Goal: Task Accomplishment & Management: Manage account settings

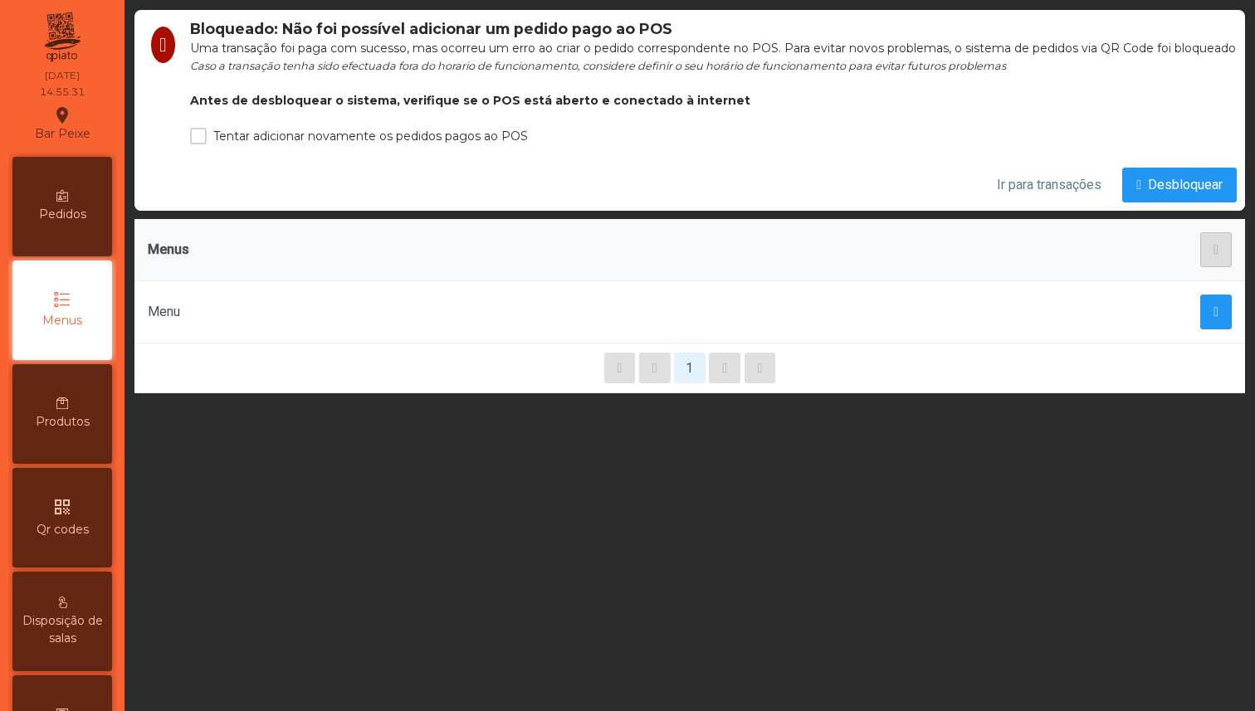
click at [1024, 496] on div "Bloqueado: Não foi possível adicionar um pedido pago ao POS Uma transação foi p…" at bounding box center [690, 355] width 1131 height 711
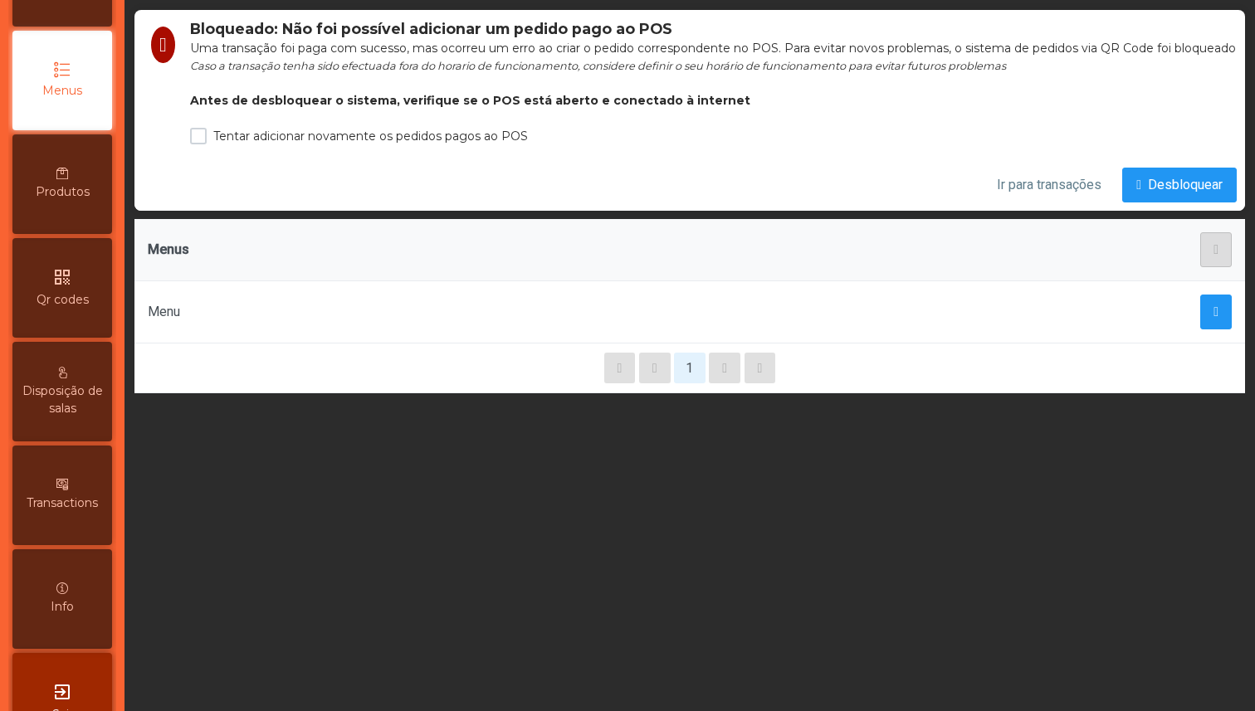
scroll to position [284, 0]
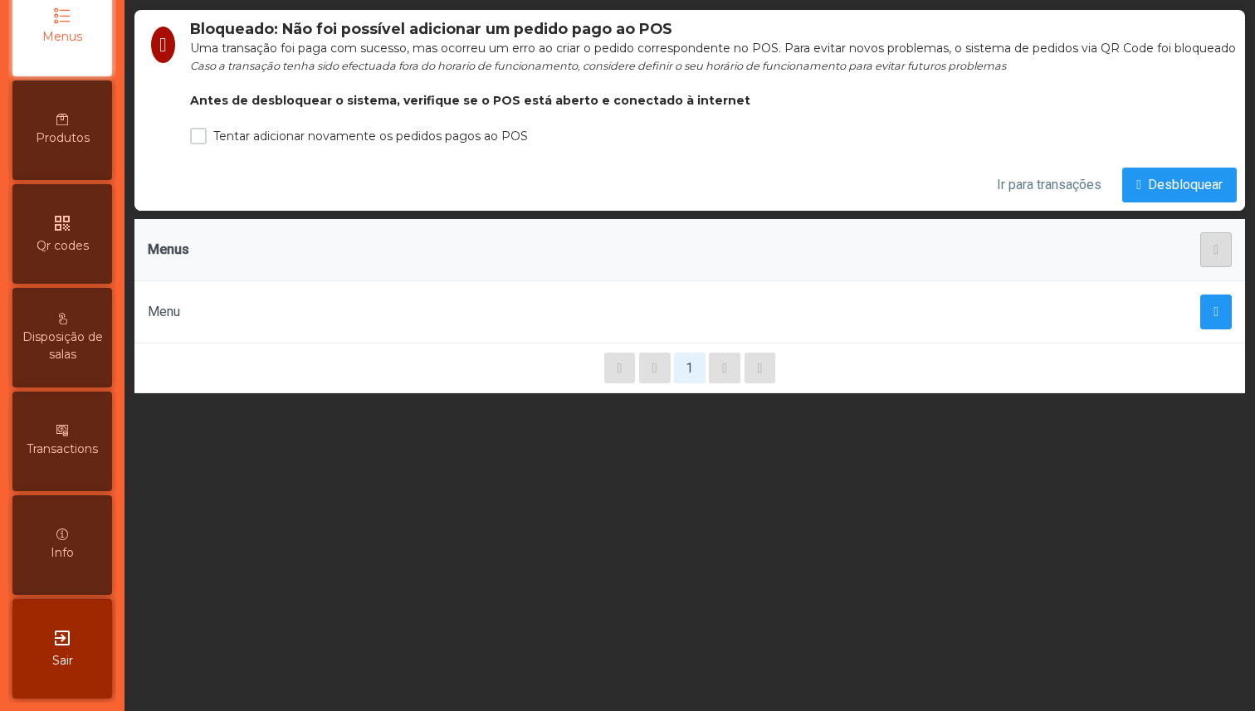
click at [70, 450] on span "Transactions" at bounding box center [62, 449] width 71 height 17
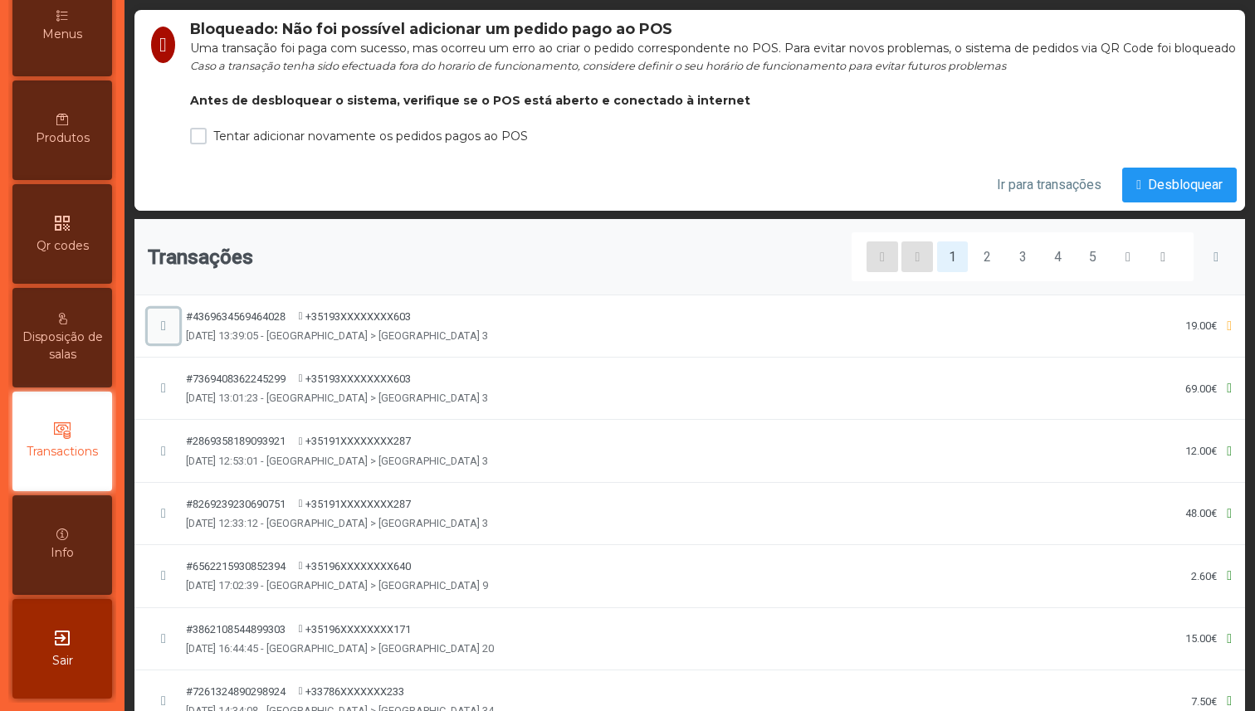
click at [166, 333] on span "button" at bounding box center [163, 326] width 5 height 13
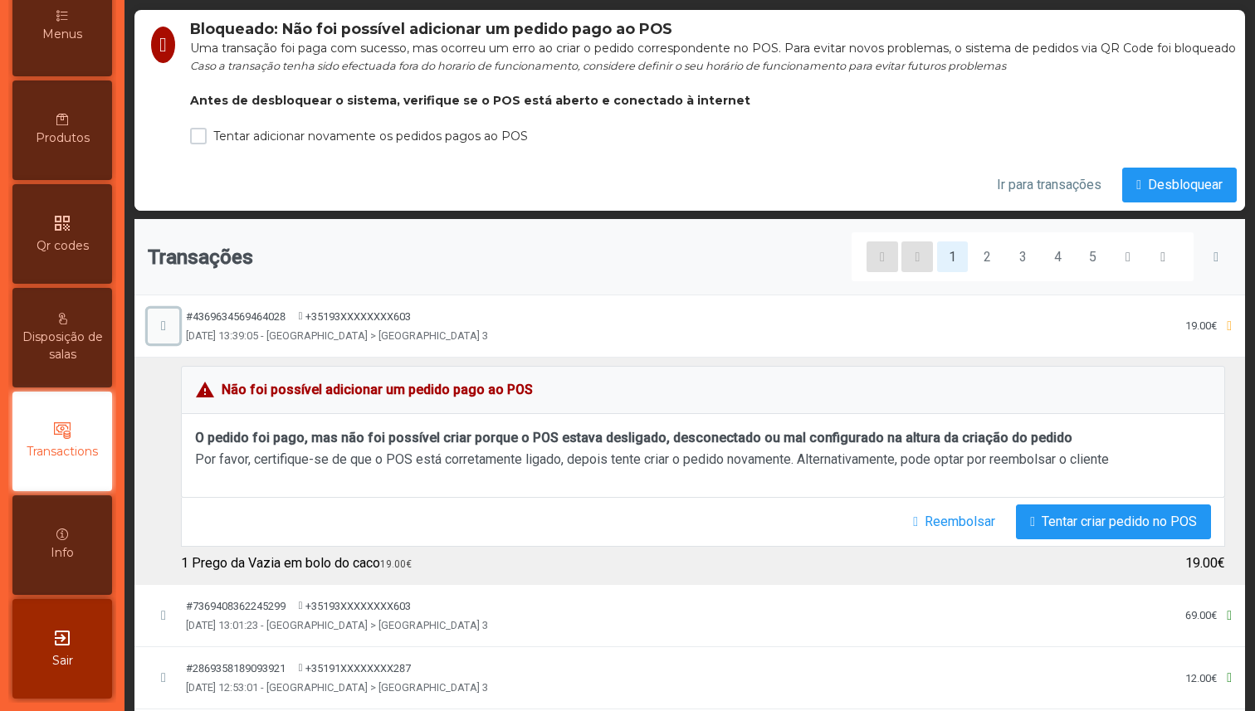
click at [166, 333] on span "button" at bounding box center [163, 326] width 5 height 13
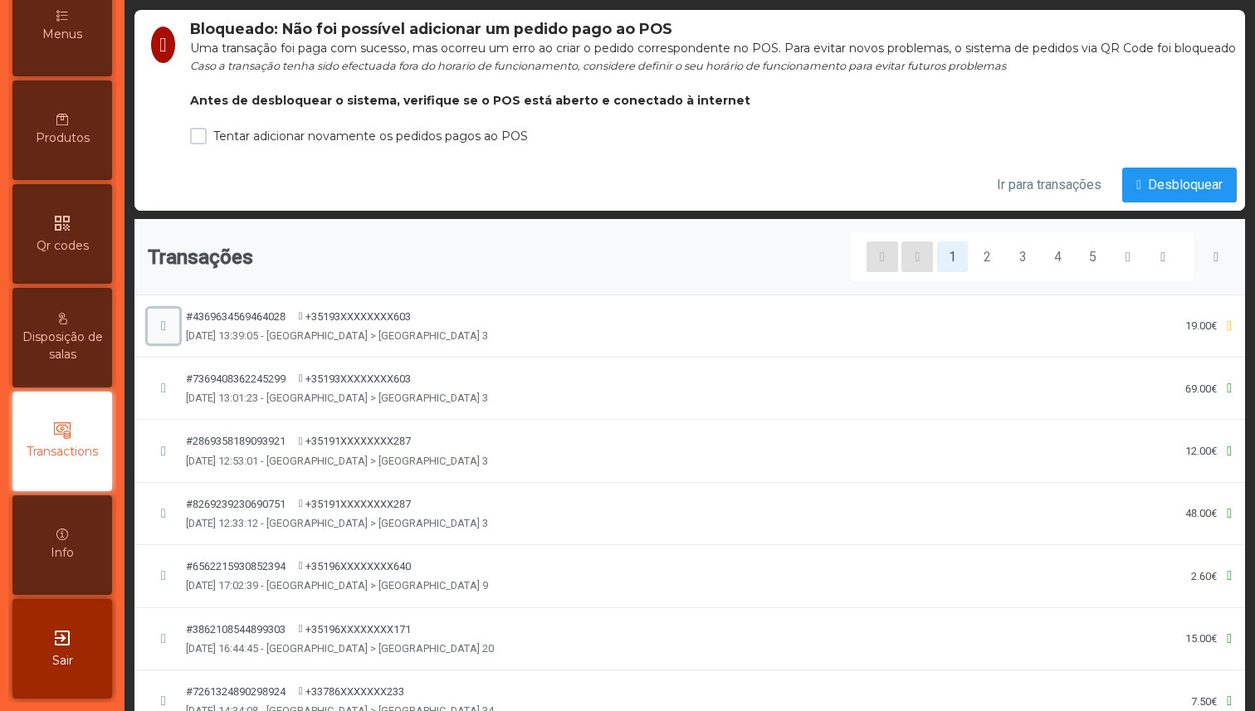
click at [166, 333] on span "button" at bounding box center [163, 326] width 5 height 13
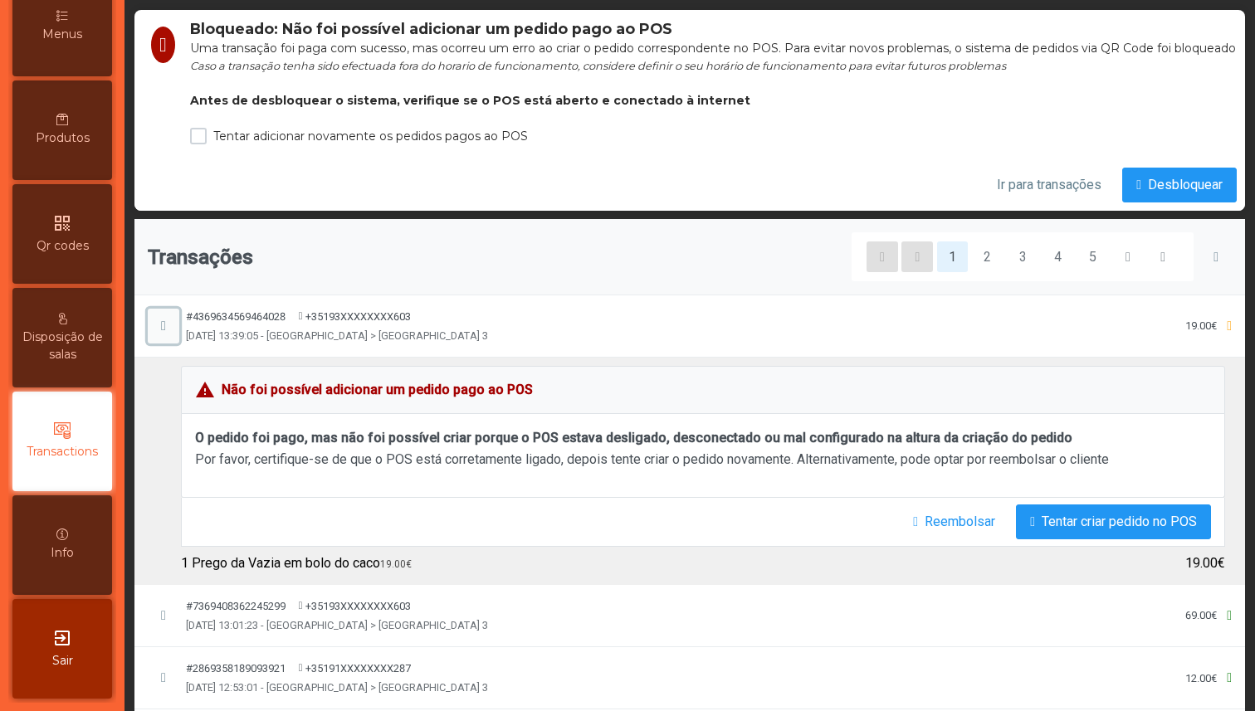
click at [166, 333] on span "button" at bounding box center [163, 326] width 5 height 13
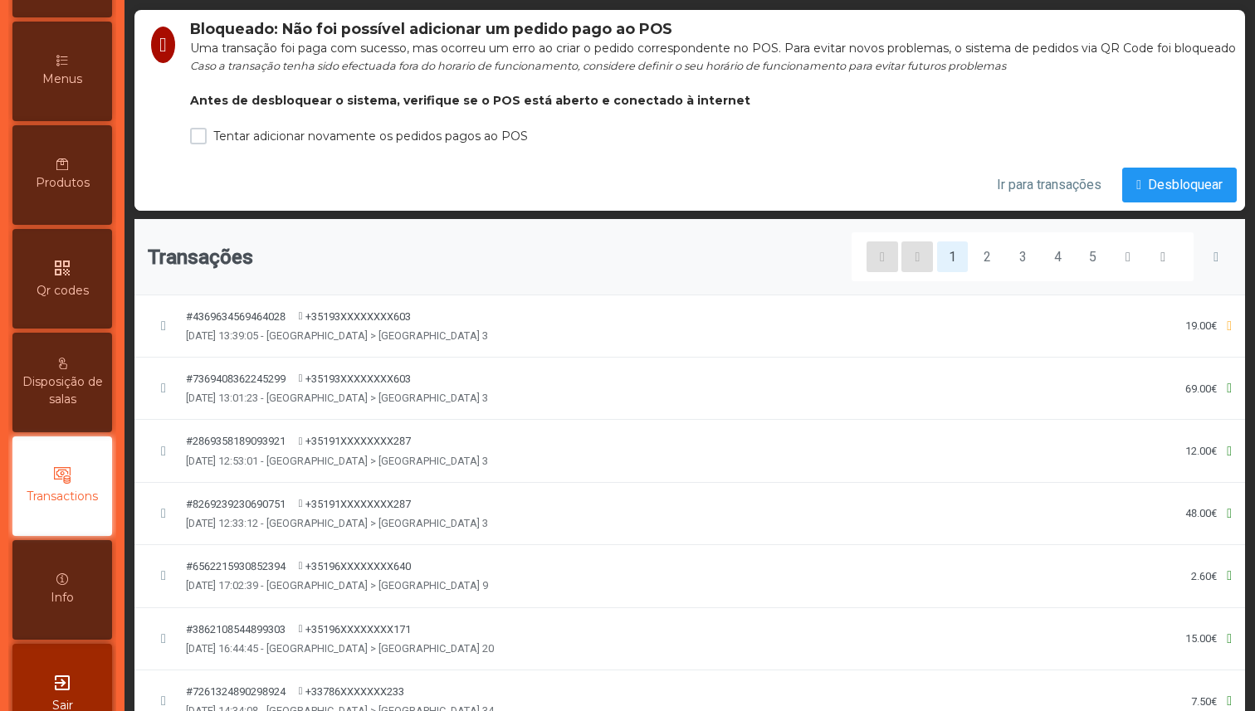
scroll to position [240, 0]
drag, startPoint x: 203, startPoint y: 27, endPoint x: 790, endPoint y: 117, distance: 593.9
click at [790, 117] on div "Bloqueado: Não foi possível adicionar um pedido pago ao POS Uma transação foi p…" at bounding box center [713, 81] width 1047 height 126
click at [604, 267] on th "Transações 1 2 3 4 5" at bounding box center [689, 257] width 1111 height 76
click at [1185, 195] on span "Desbloquear" at bounding box center [1185, 185] width 75 height 20
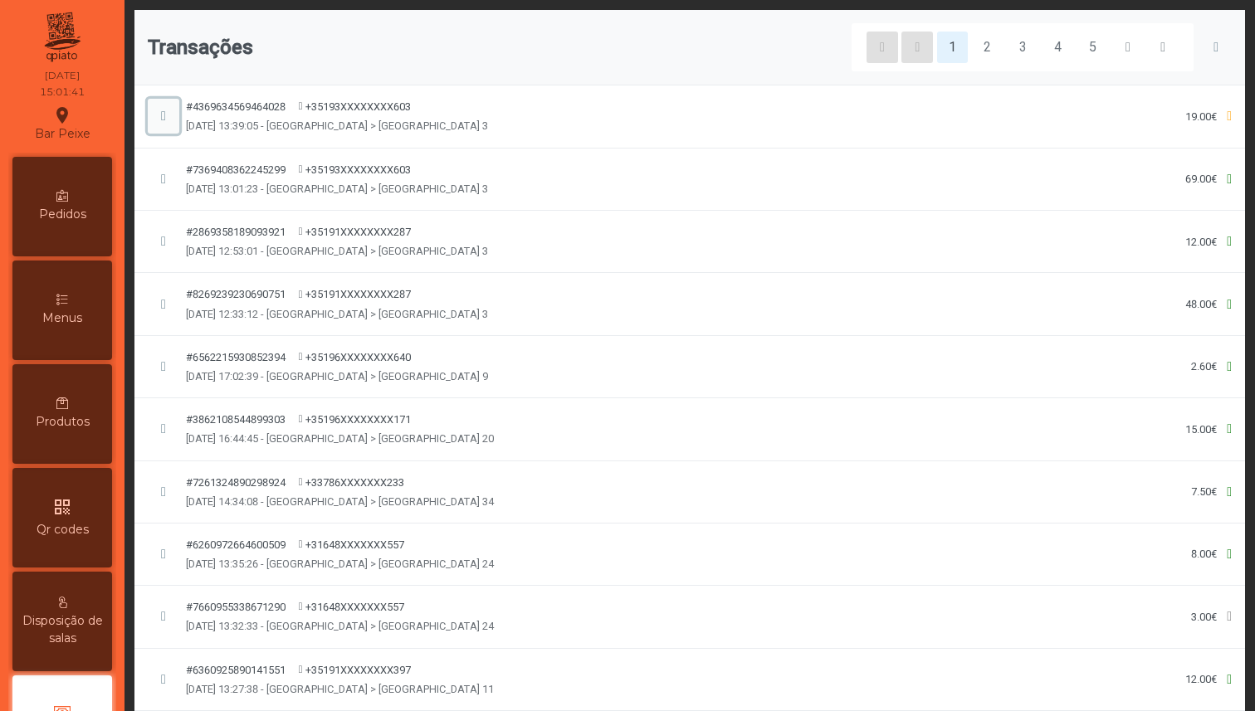
click at [162, 115] on span "button" at bounding box center [163, 116] width 5 height 13
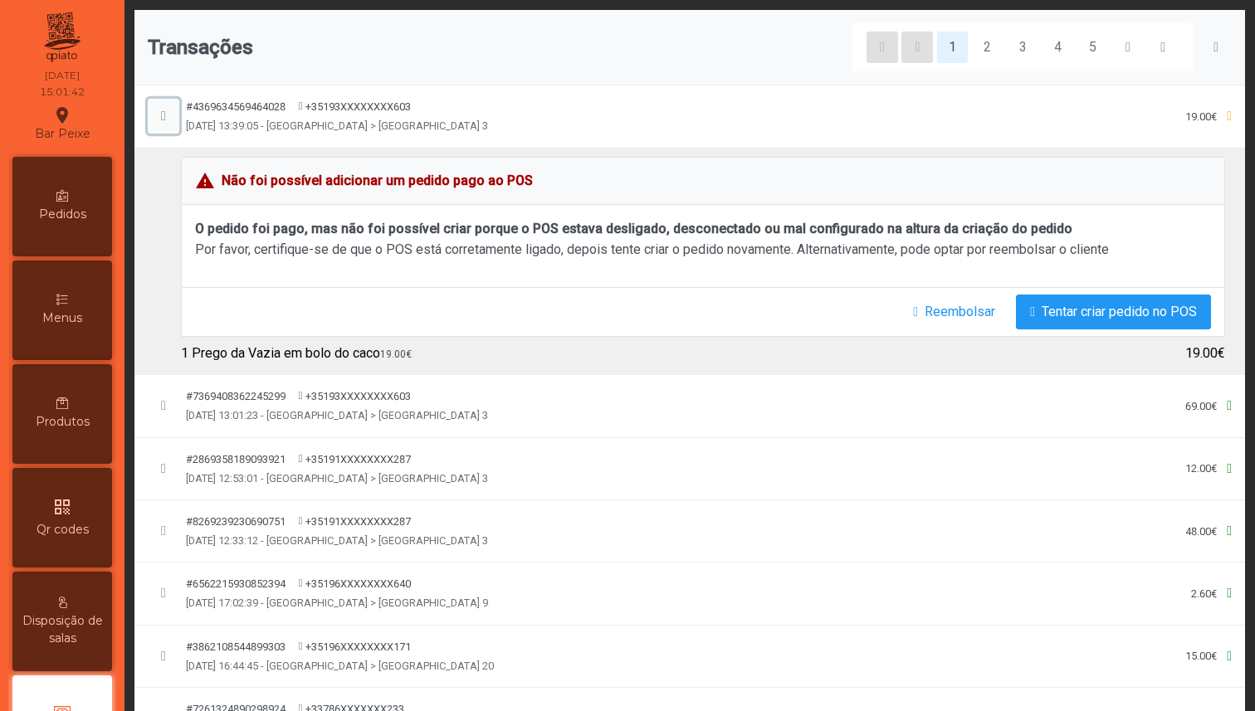
click at [161, 110] on span "button" at bounding box center [163, 116] width 5 height 13
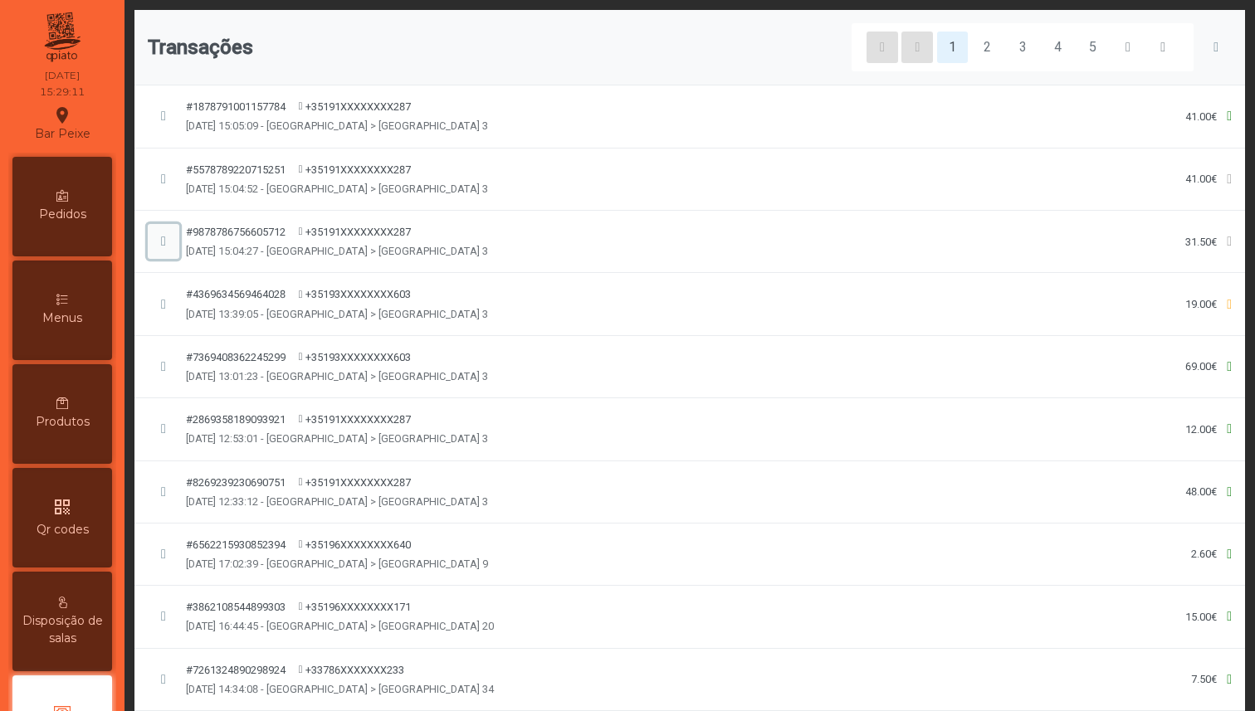
click at [164, 242] on span "button" at bounding box center [163, 241] width 5 height 13
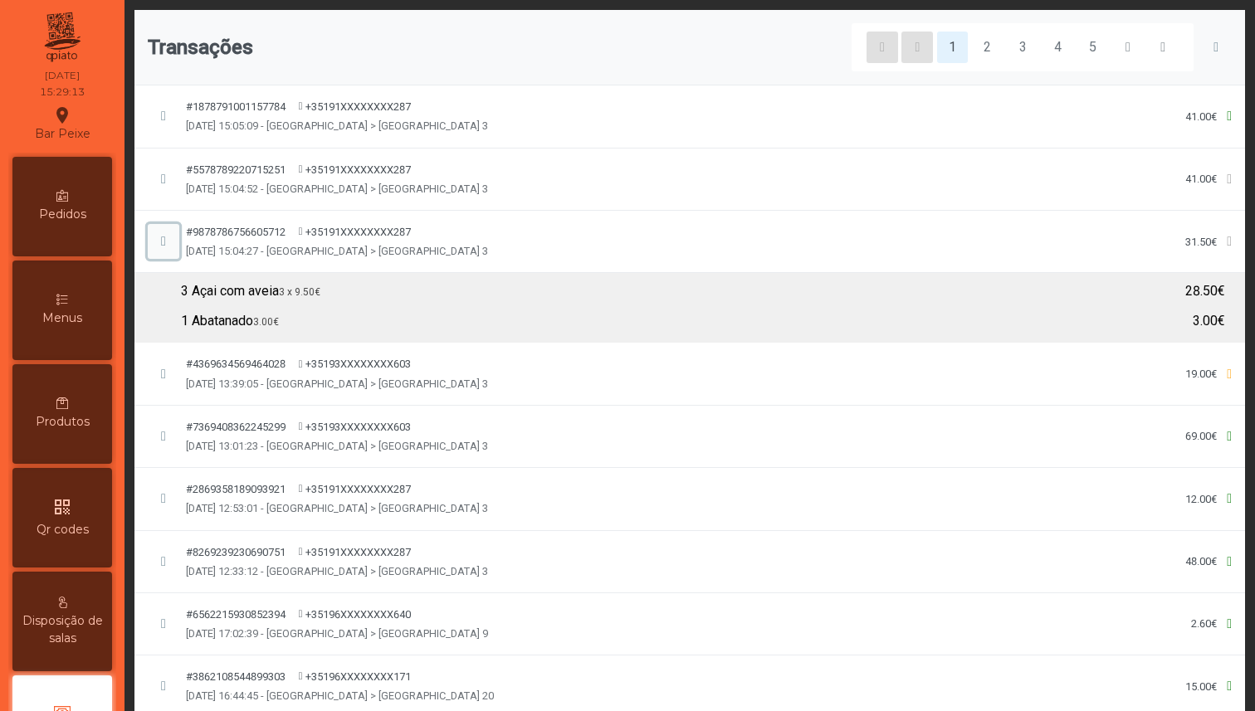
click at [164, 242] on span "button" at bounding box center [163, 241] width 5 height 13
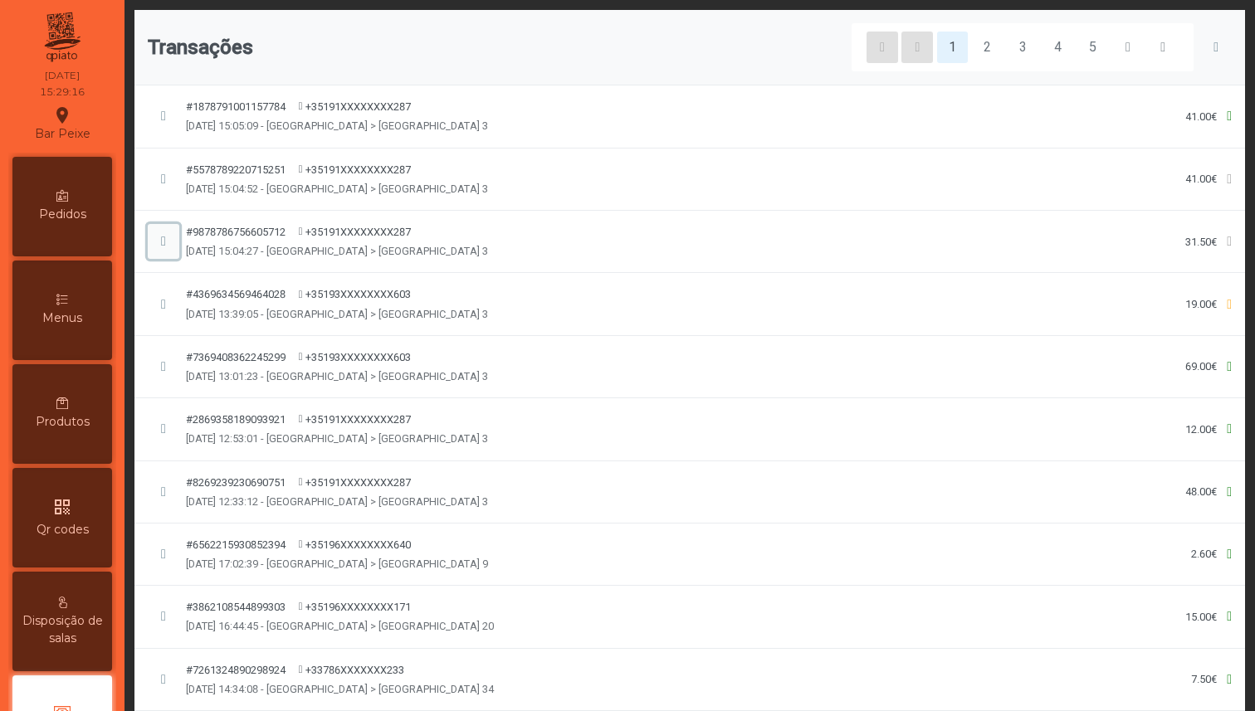
click at [161, 237] on span "button" at bounding box center [163, 241] width 5 height 13
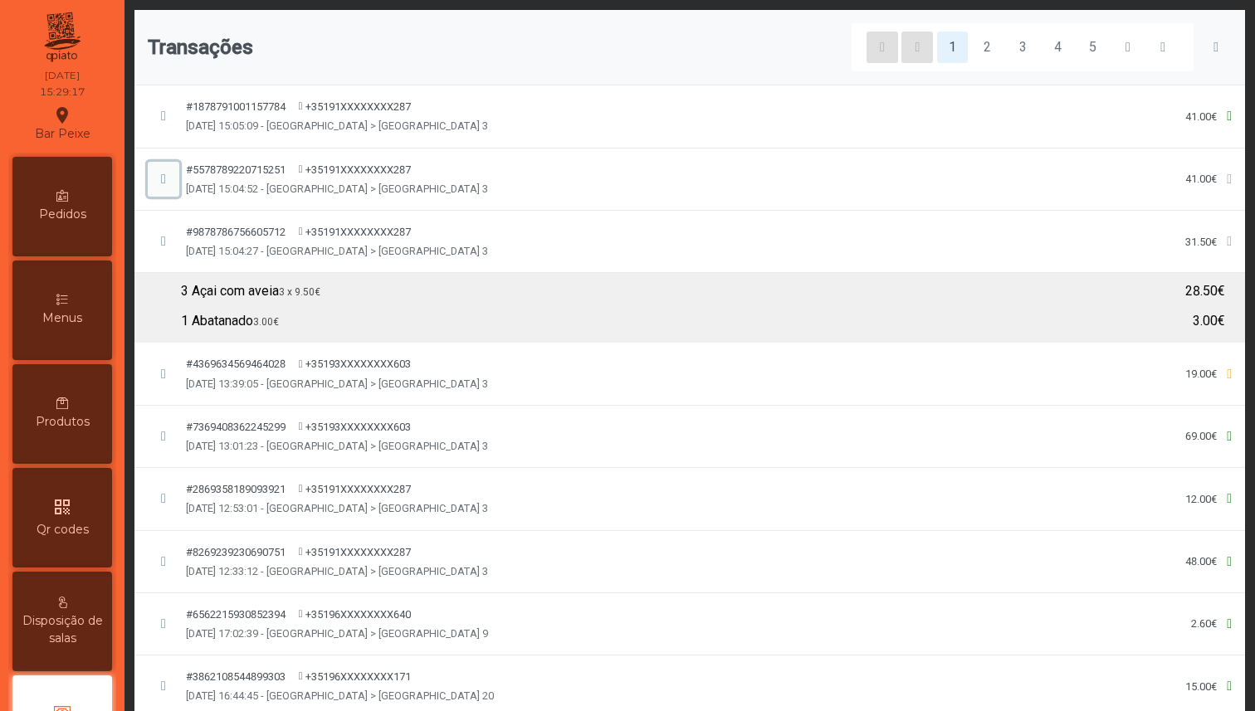
click at [161, 179] on span "button" at bounding box center [163, 179] width 5 height 13
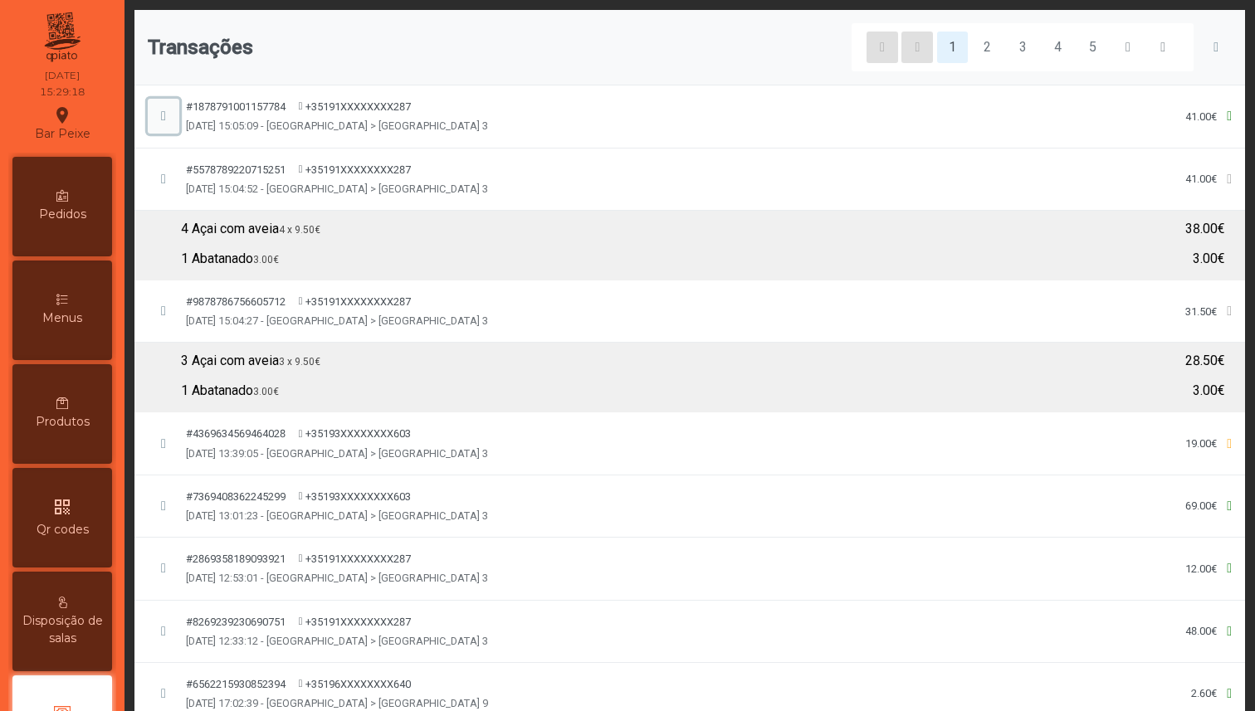
click at [161, 110] on span "button" at bounding box center [163, 116] width 5 height 13
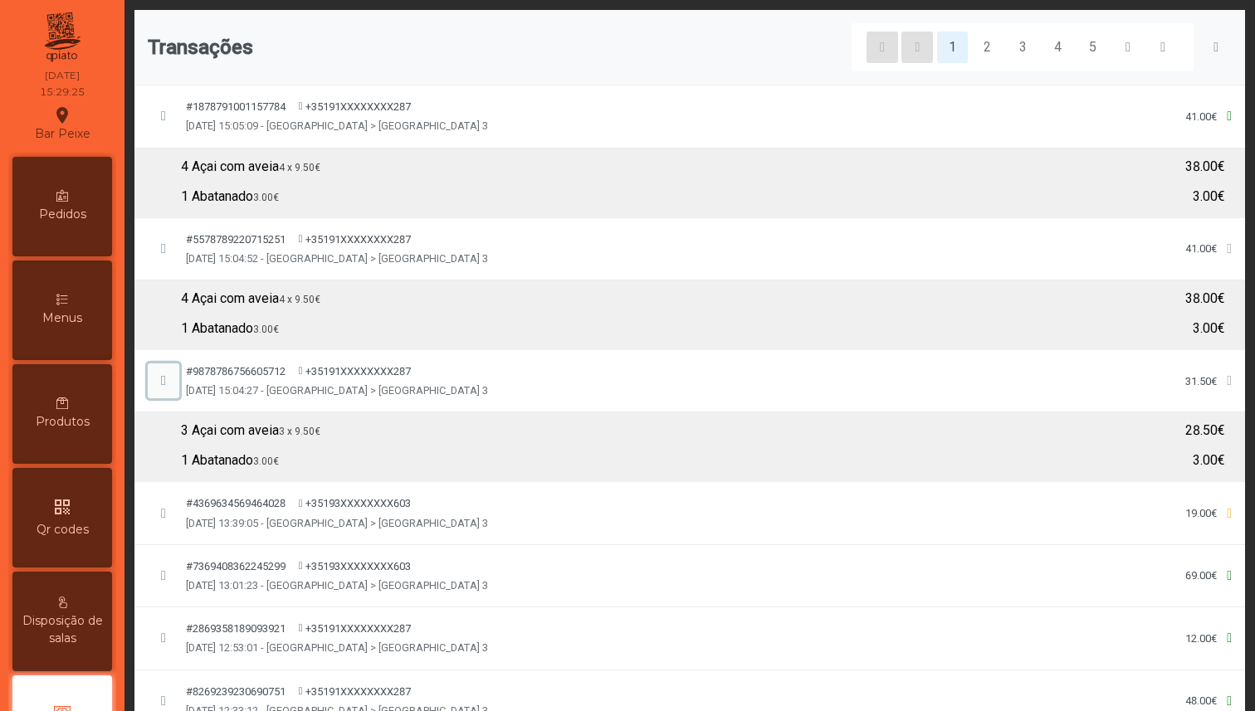
click at [166, 384] on span "button" at bounding box center [163, 380] width 5 height 13
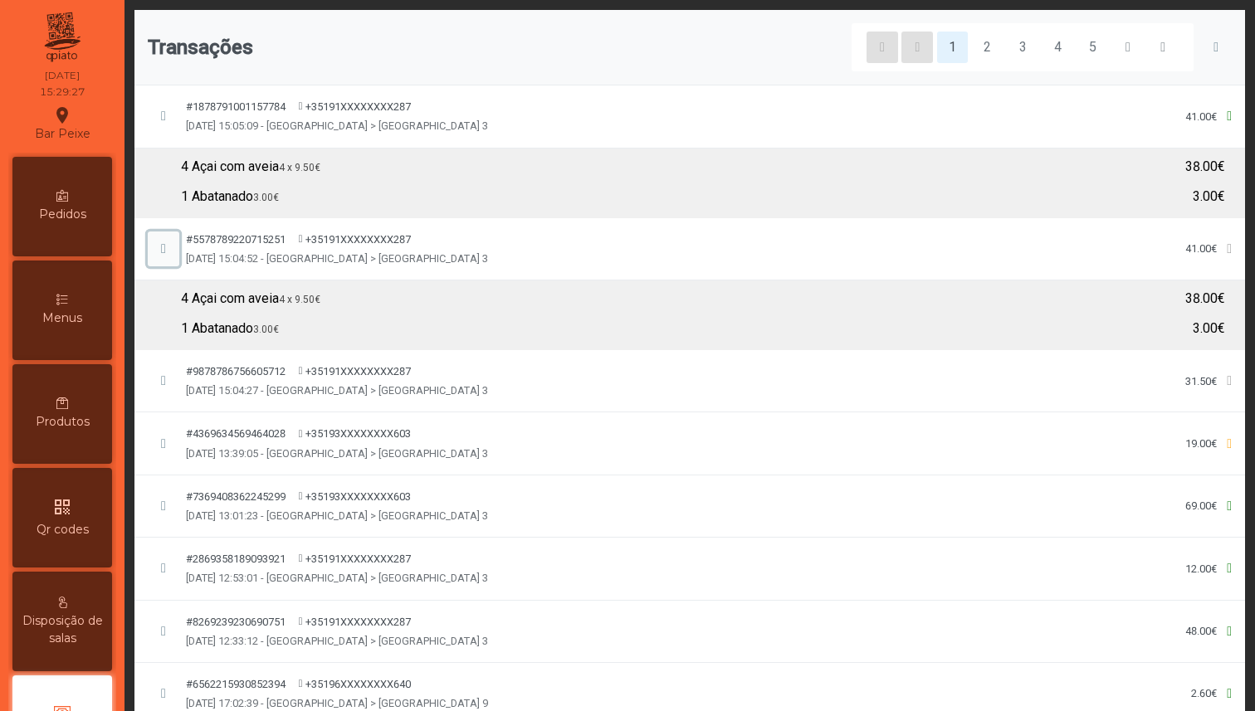
click at [166, 240] on button "button" at bounding box center [164, 249] width 32 height 35
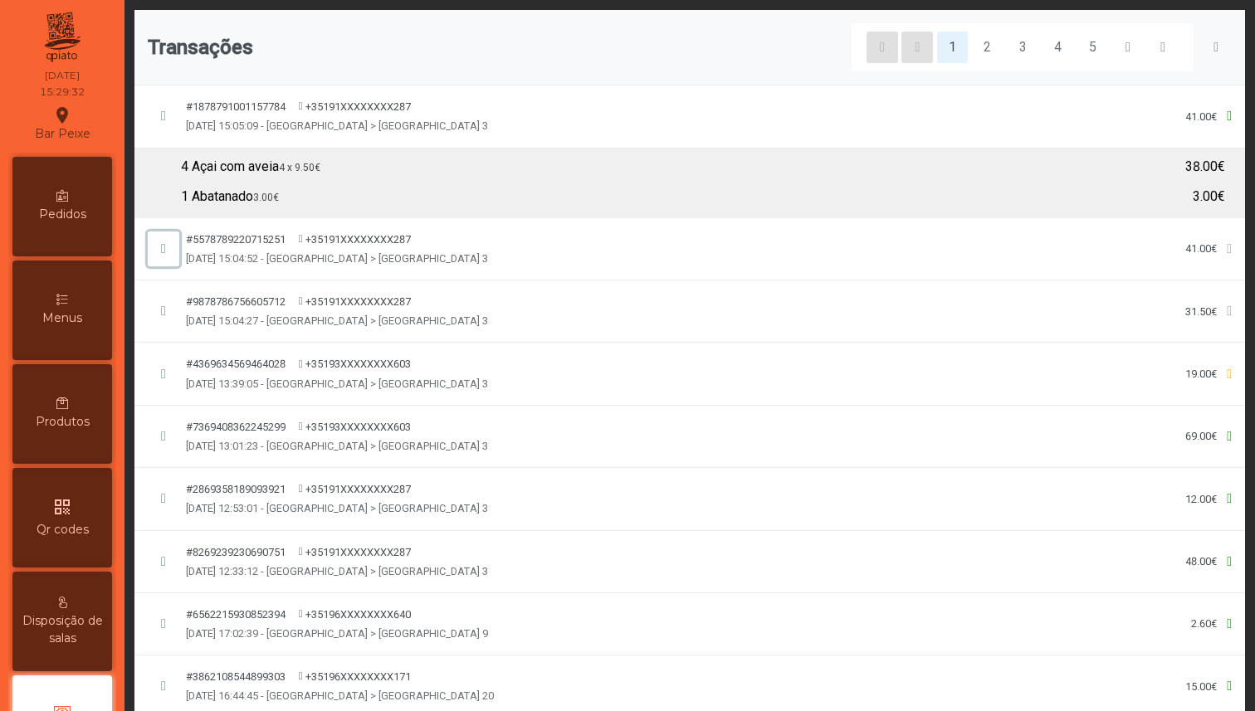
scroll to position [284, 0]
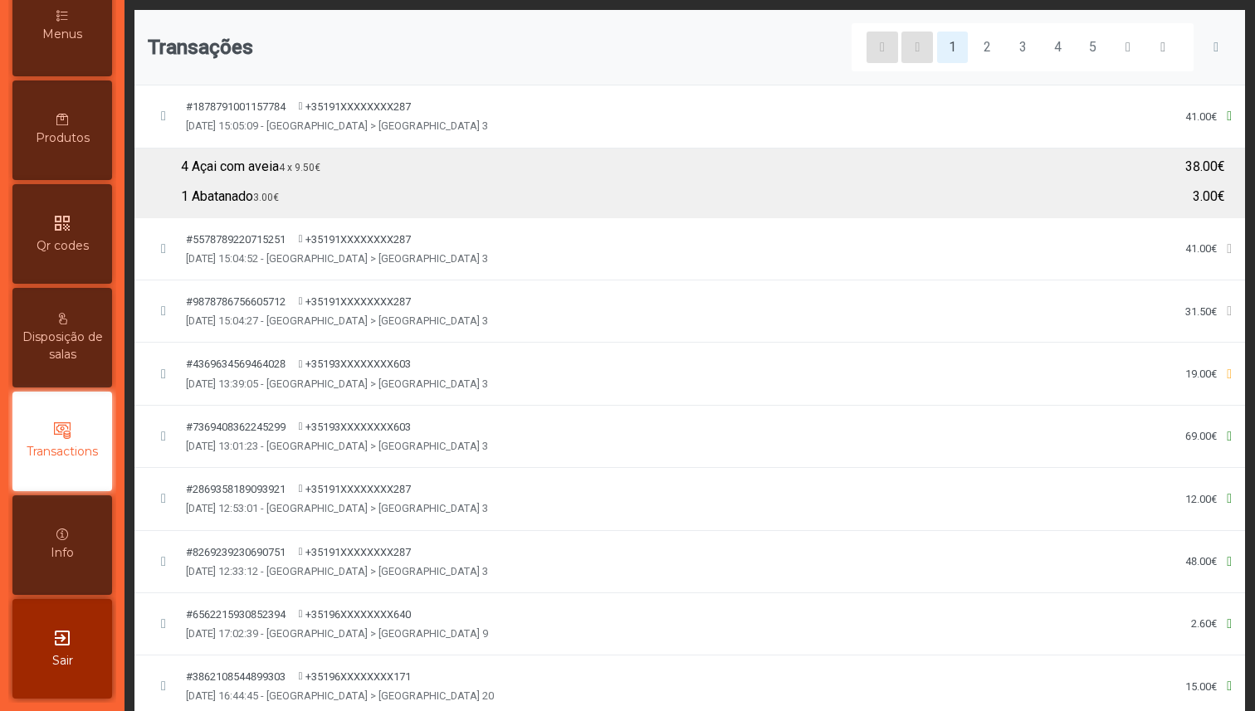
click at [69, 617] on div "exit_to_app Sair" at bounding box center [62, 649] width 100 height 100
